Goal: Information Seeking & Learning: Learn about a topic

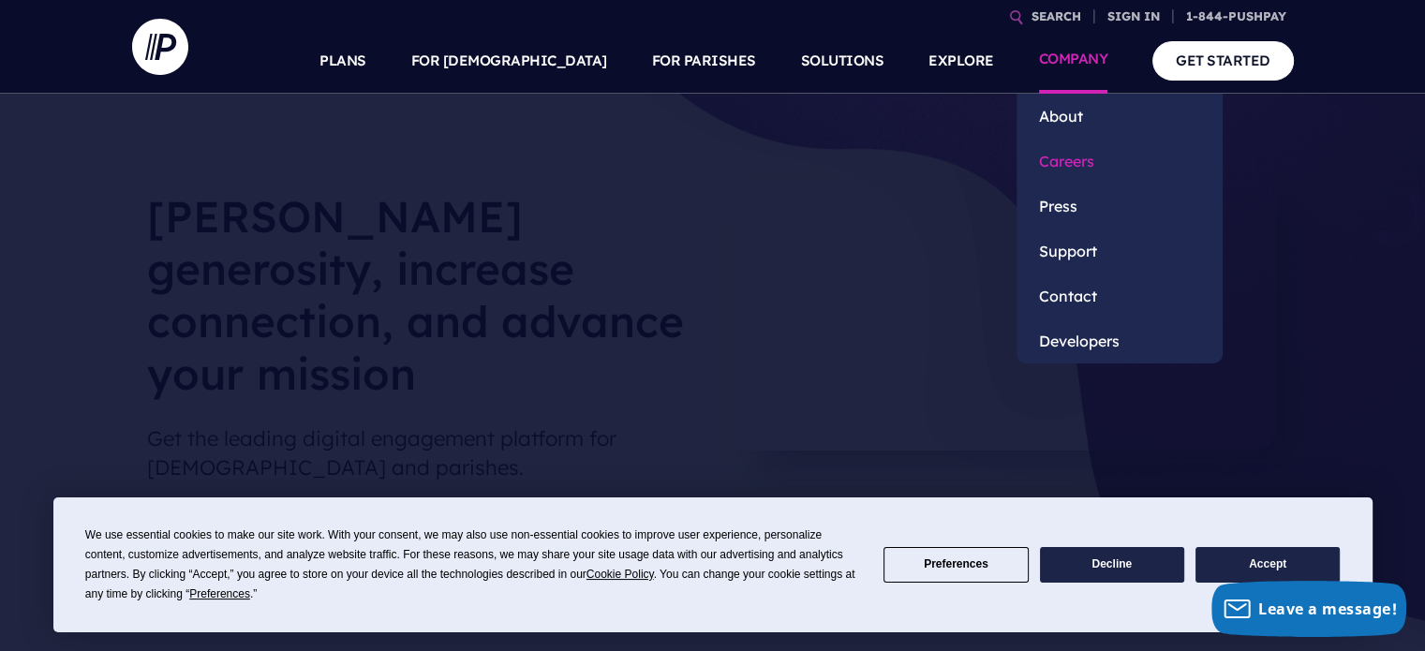
click at [1065, 158] on link "Careers" at bounding box center [1119, 161] width 206 height 45
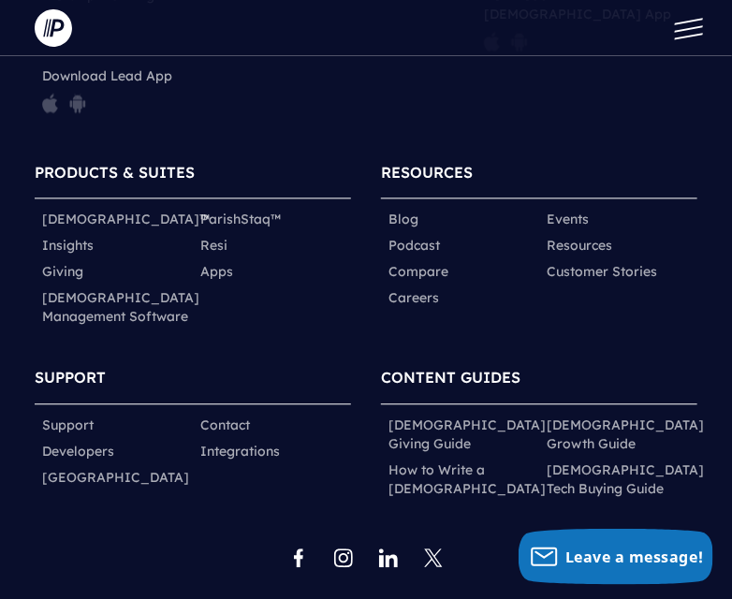
scroll to position [931, 0]
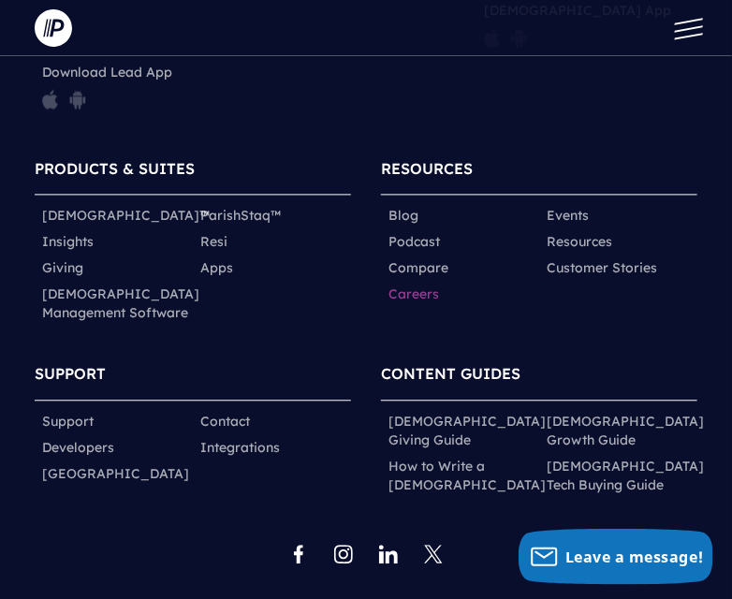
click at [421, 285] on link "Careers" at bounding box center [414, 294] width 51 height 19
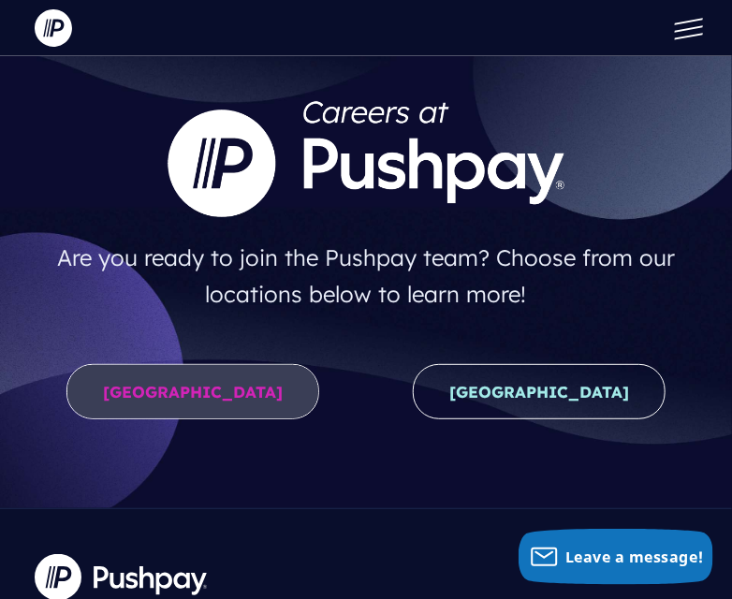
click at [184, 386] on link "United States" at bounding box center [192, 391] width 253 height 55
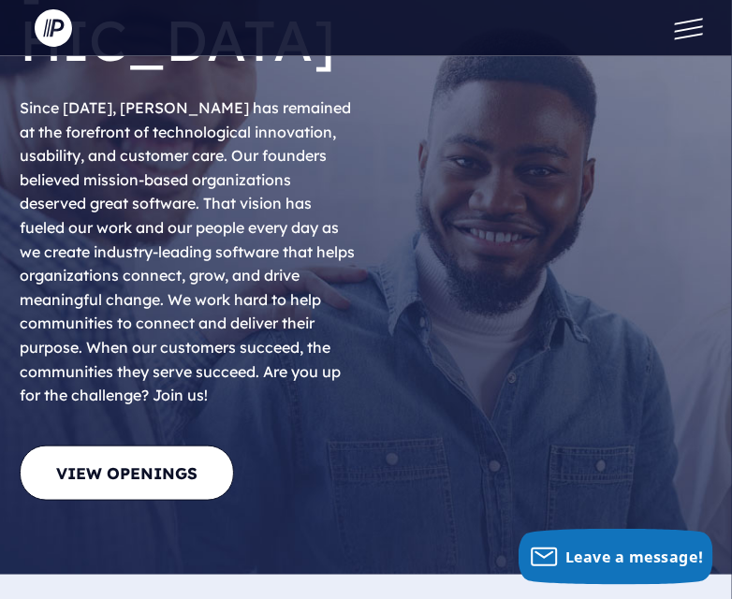
scroll to position [172, 0]
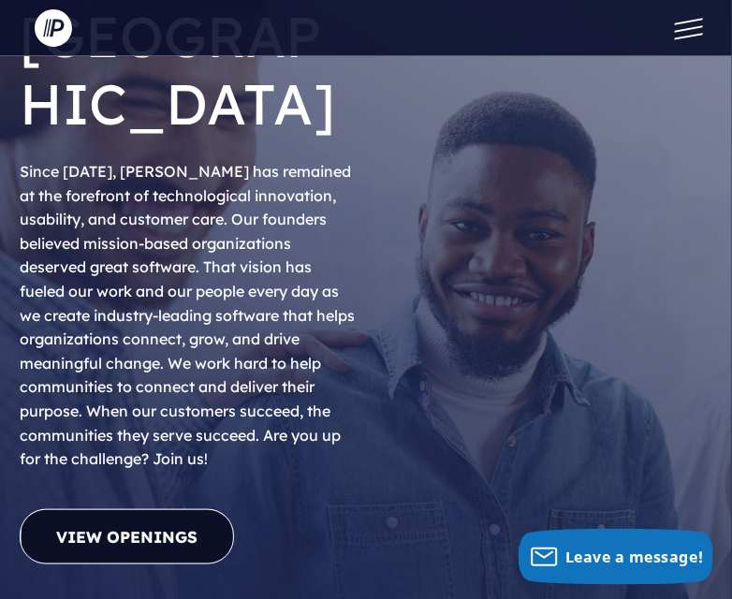
click at [82, 510] on link "View Openings" at bounding box center [127, 537] width 214 height 55
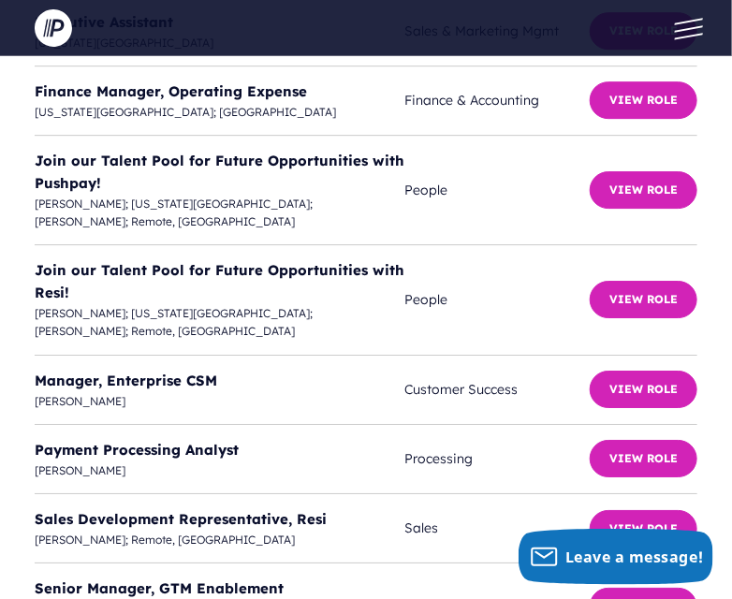
scroll to position [6974, 0]
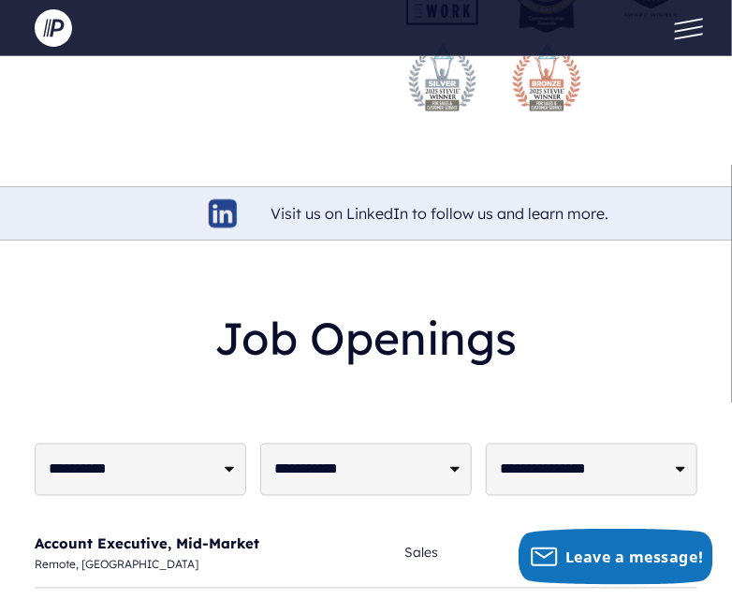
scroll to position [6178, 0]
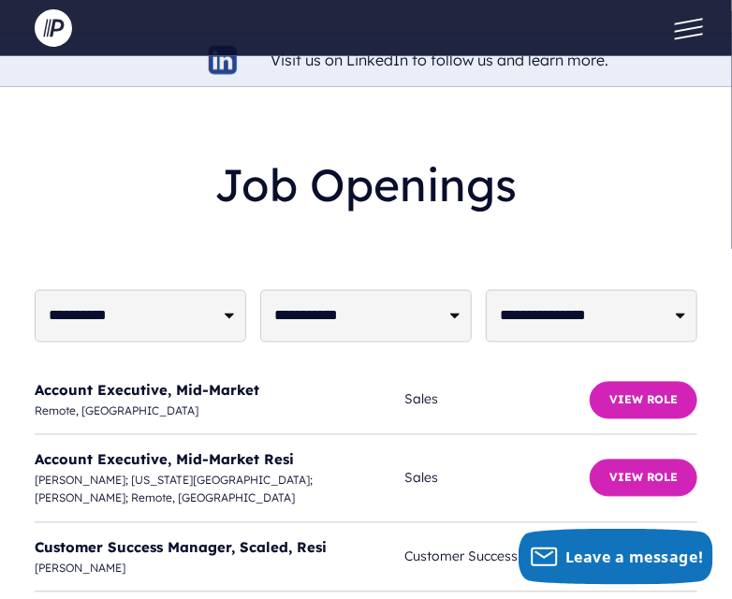
click at [439, 290] on select "**********" at bounding box center [366, 316] width 212 height 52
select select "**********"
click at [260, 290] on select "**********" at bounding box center [366, 316] width 212 height 52
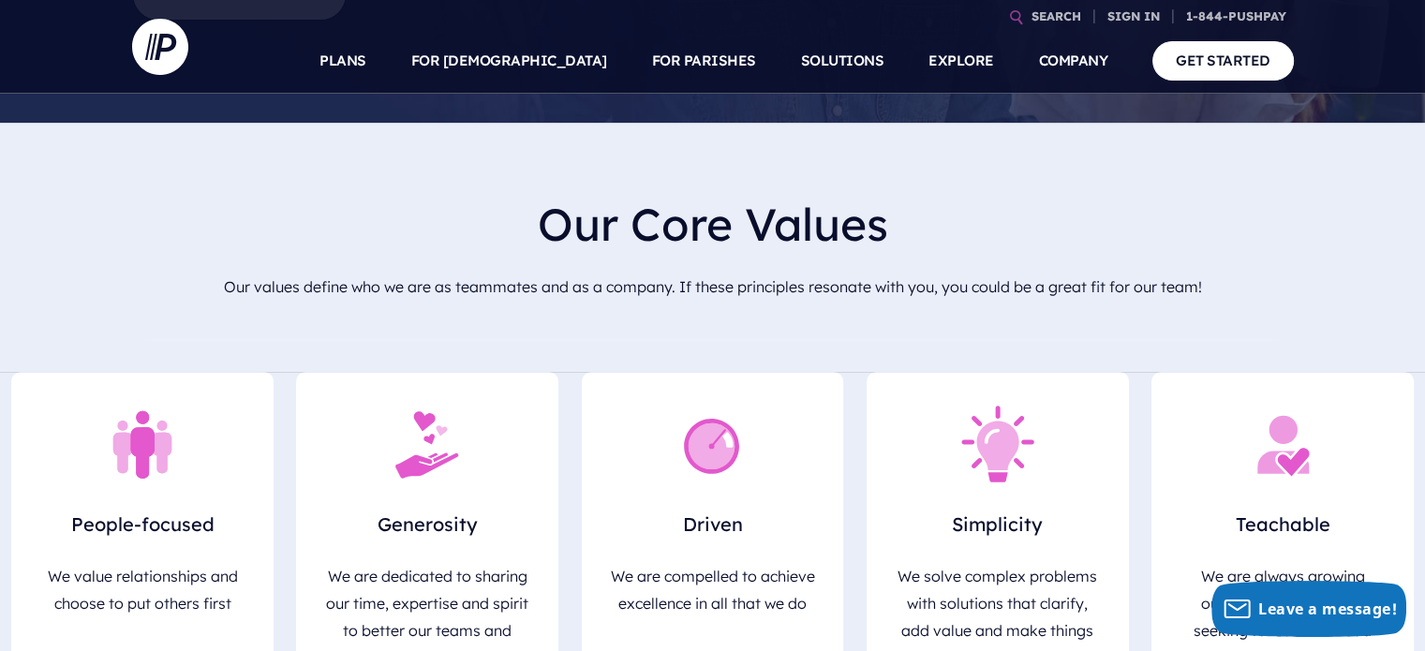
scroll to position [322, 0]
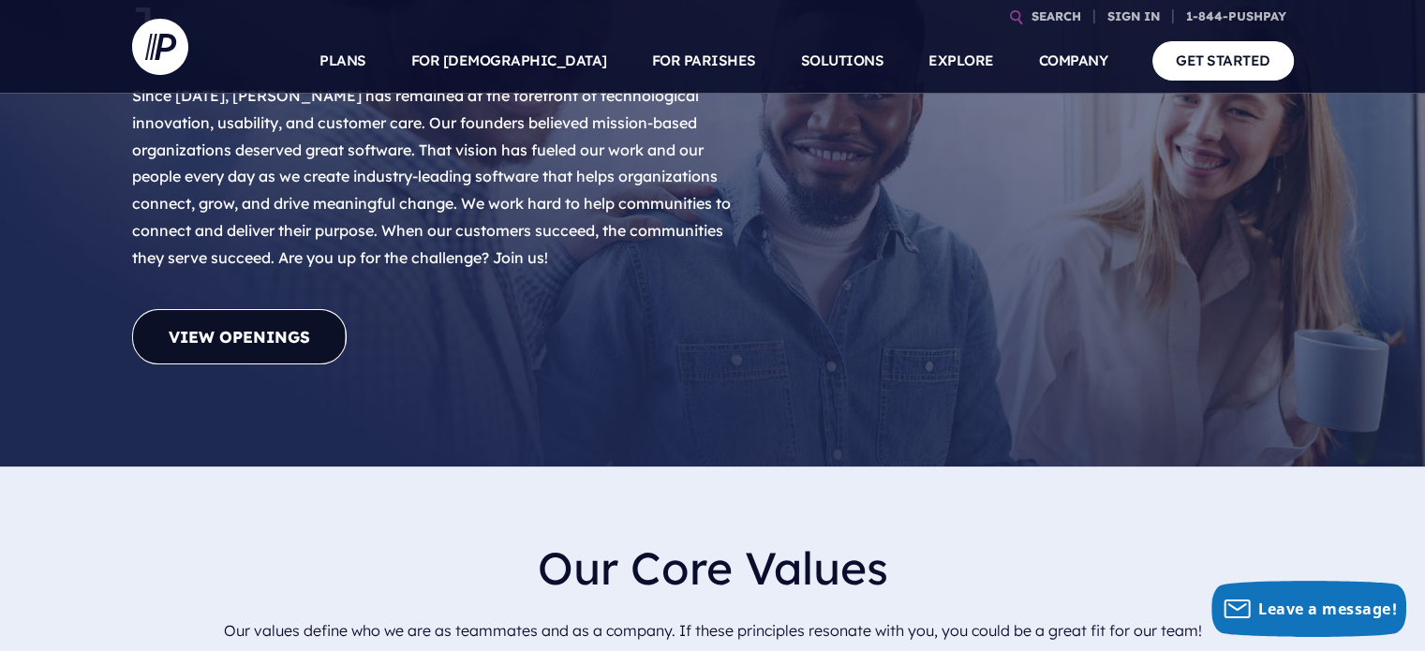
click at [315, 309] on link "View Openings" at bounding box center [239, 336] width 214 height 55
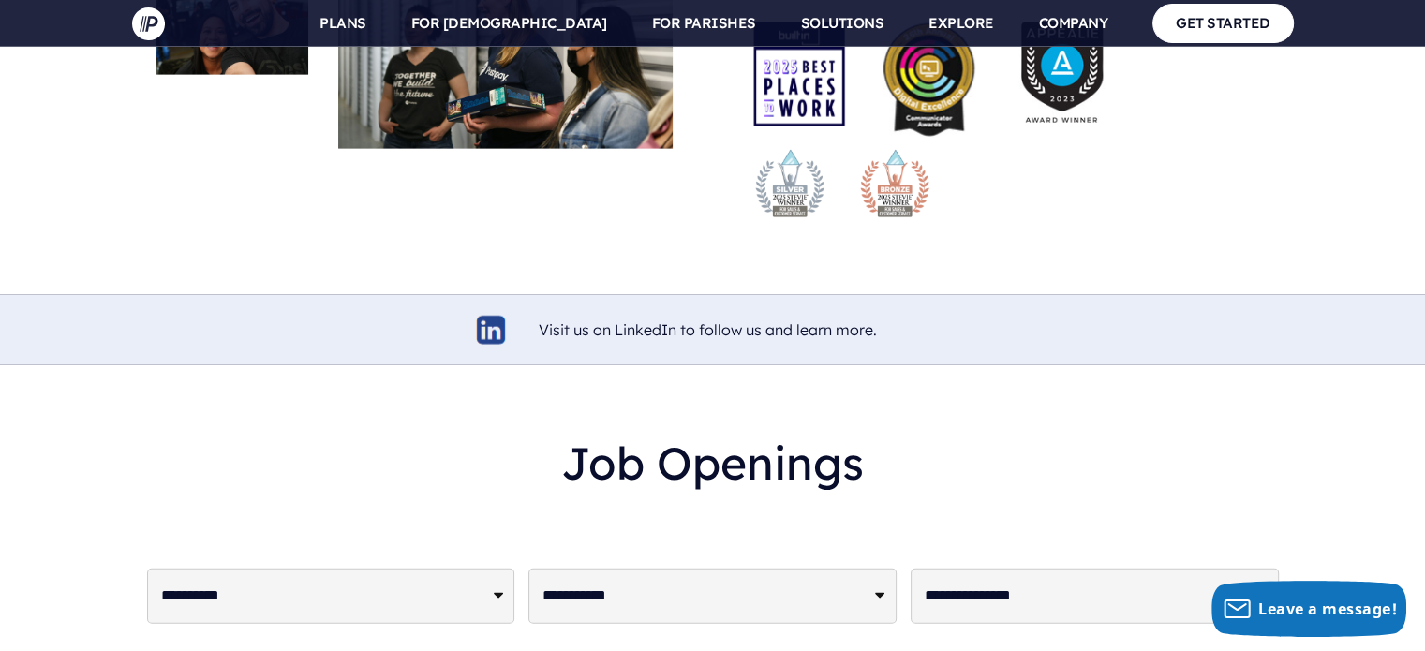
scroll to position [4351, 0]
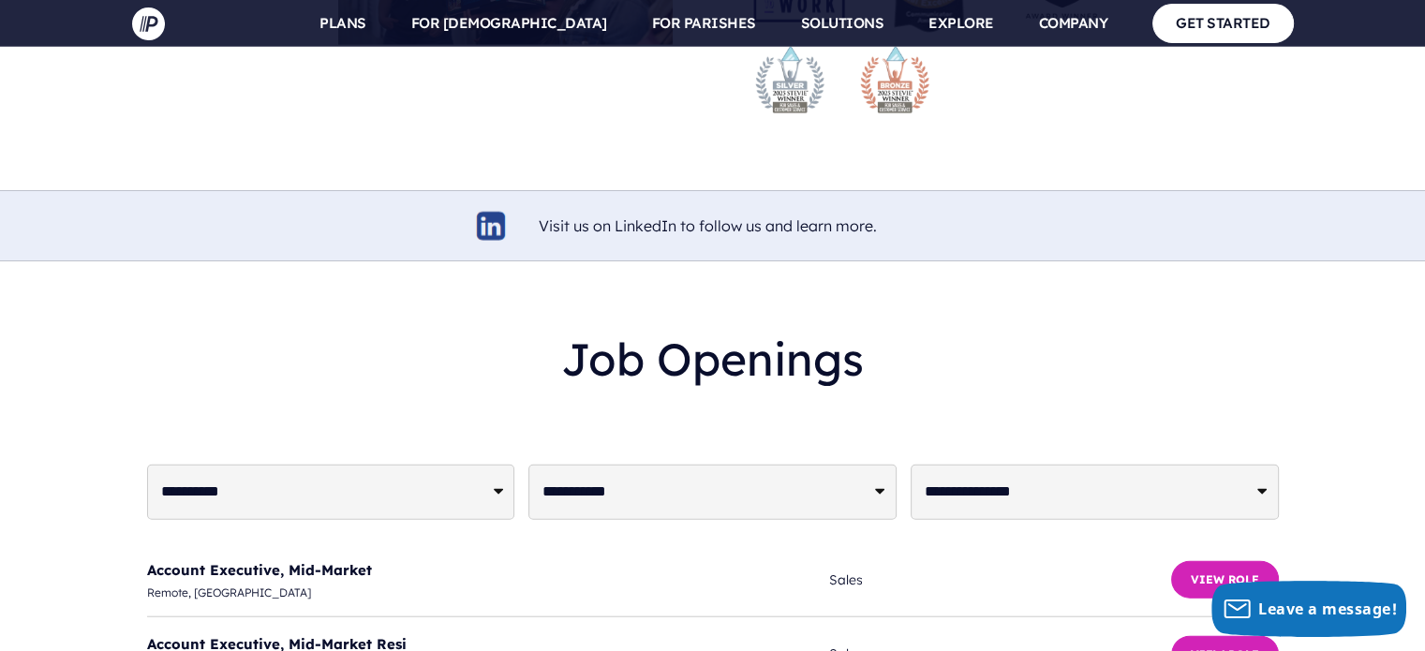
click at [731, 318] on h2 "Job Openings" at bounding box center [712, 359] width 1131 height 83
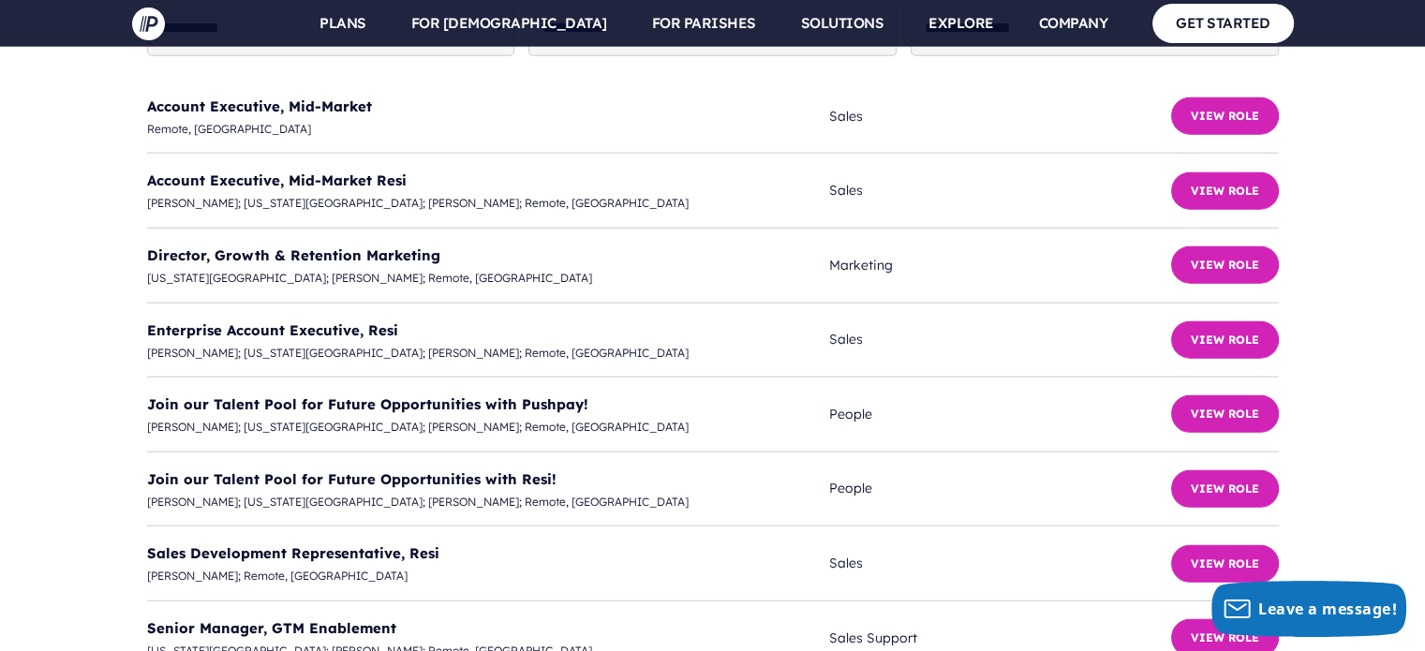
scroll to position [4853, 0]
